Goal: Task Accomplishment & Management: Use online tool/utility

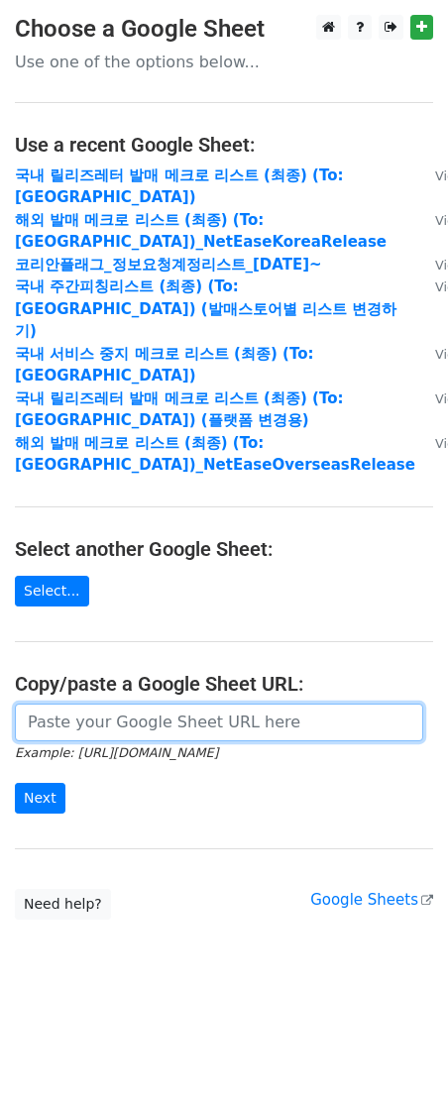
click at [201, 704] on input "url" at bounding box center [219, 723] width 408 height 38
paste input "https://docs.google.com/spreadsheets/d/1ShyjhhxkXjmubqew4Z8Sx6ORa3F4X4ZMOET7bu4…"
type input "https://docs.google.com/spreadsheets/d/1ShyjhhxkXjmubqew4Z8Sx6ORa3F4X4ZMOET7bu4…"
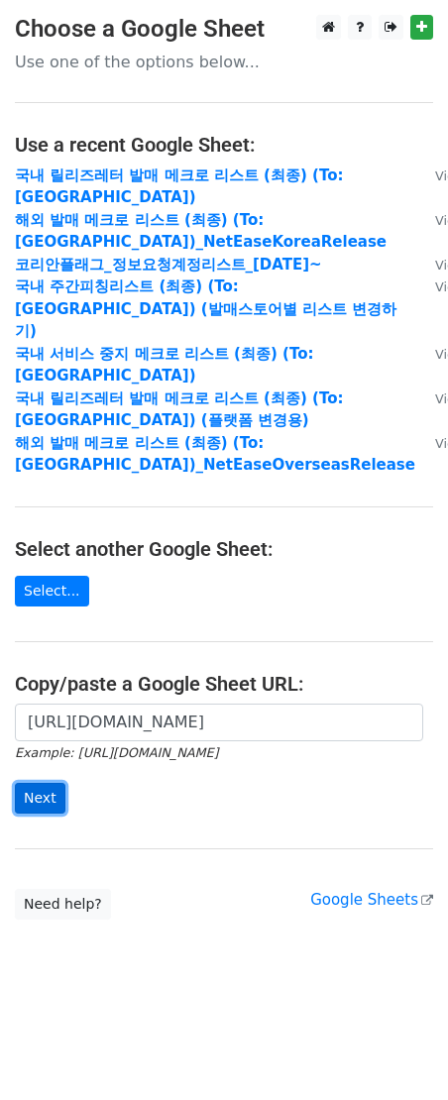
click at [59, 783] on input "Next" at bounding box center [40, 798] width 51 height 31
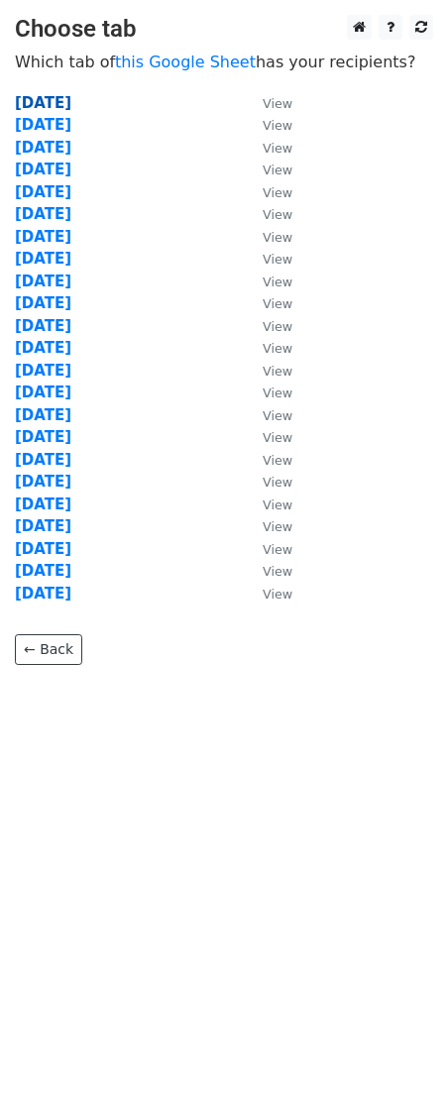
click at [64, 103] on strong "[DATE]" at bounding box center [43, 103] width 56 height 18
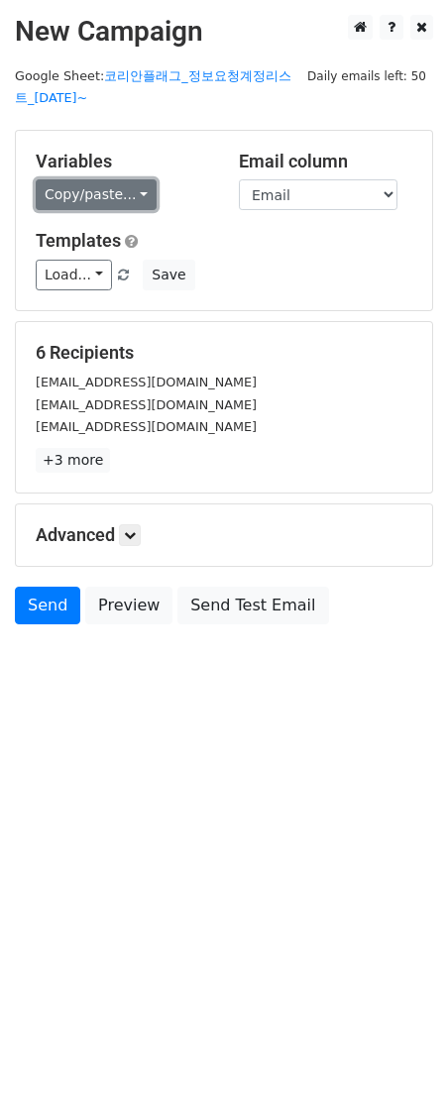
click at [77, 189] on link "Copy/paste..." at bounding box center [96, 194] width 121 height 31
click at [100, 189] on link "Copy/paste..." at bounding box center [96, 194] width 121 height 31
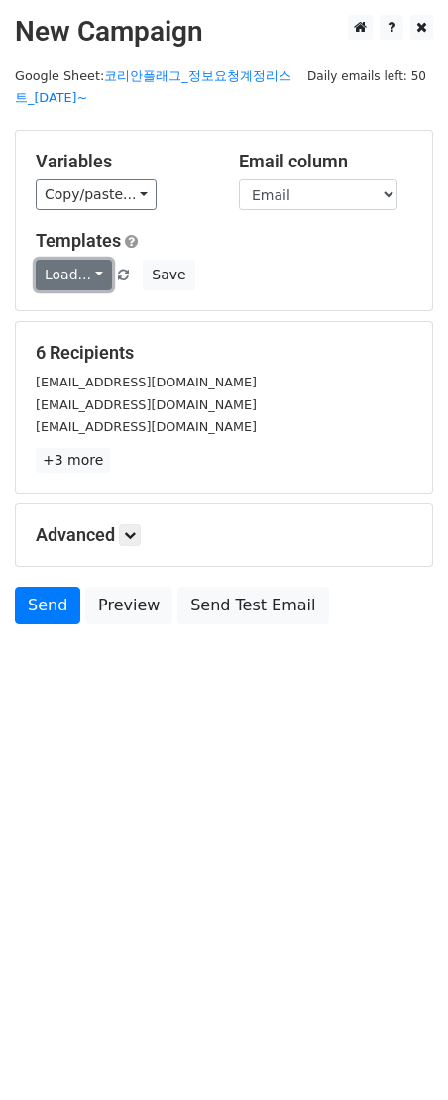
click at [91, 277] on link "Load..." at bounding box center [74, 275] width 76 height 31
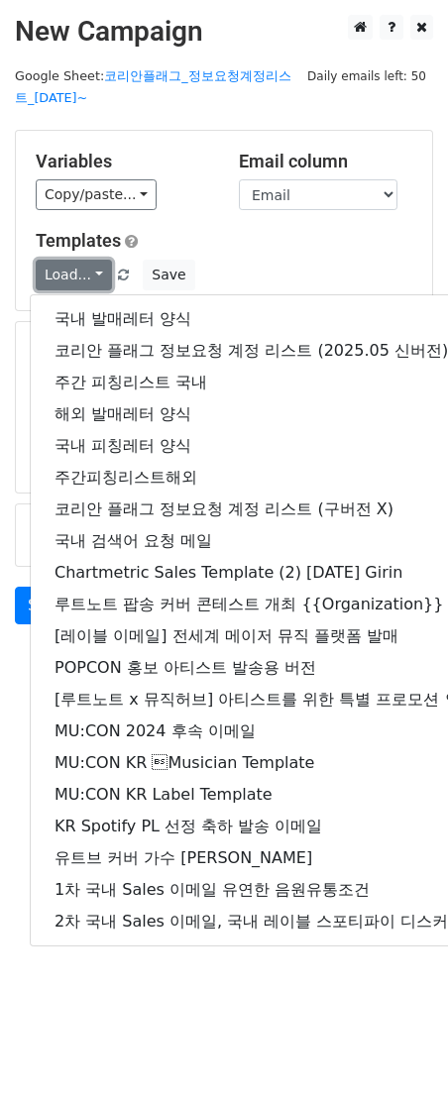
click at [91, 277] on link "Load..." at bounding box center [74, 275] width 76 height 31
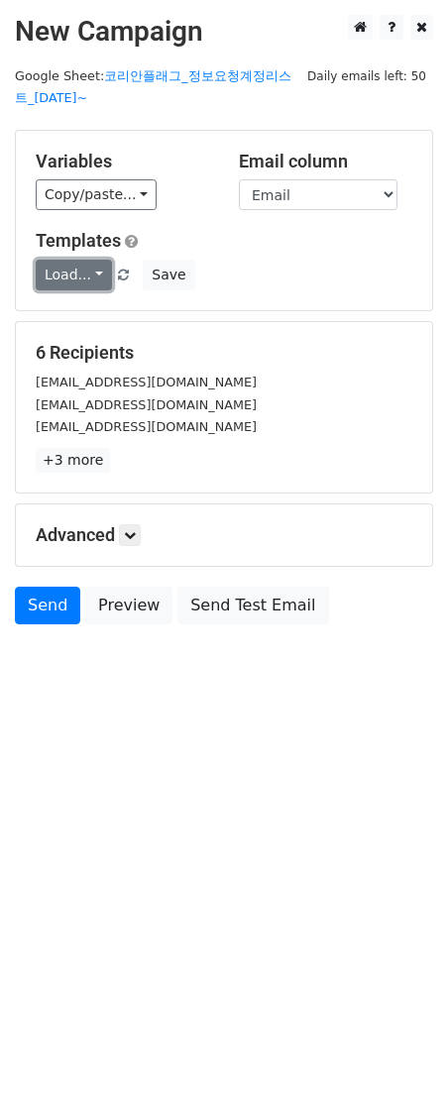
click at [91, 277] on link "Load..." at bounding box center [74, 275] width 76 height 31
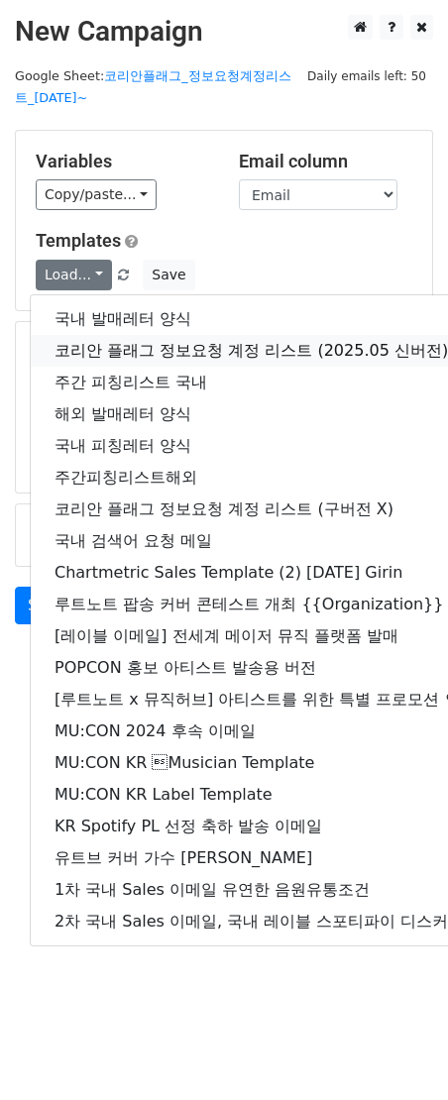
click at [223, 346] on link "코리안 플래그 정보요청 계정 리스트 (2025.05 신버전)" at bounding box center [349, 351] width 636 height 32
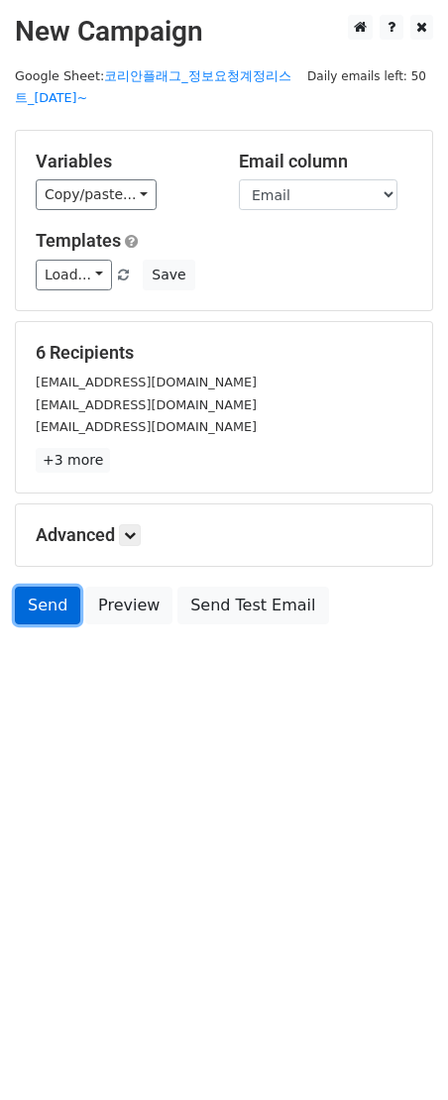
click at [60, 609] on link "Send" at bounding box center [47, 606] width 65 height 38
